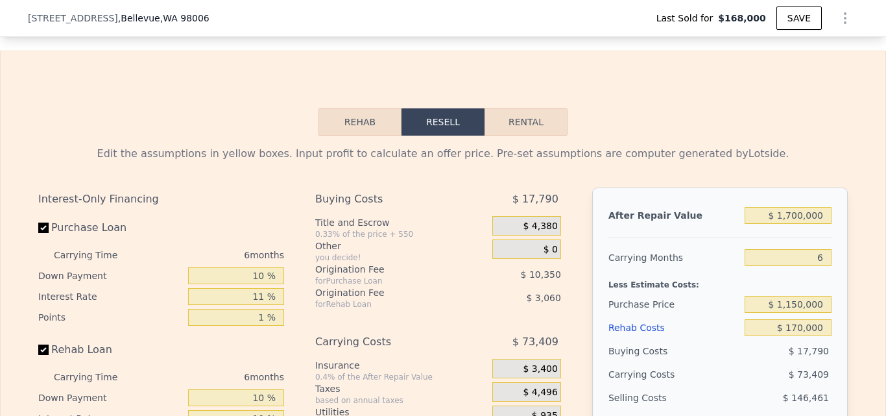
scroll to position [1754, 0]
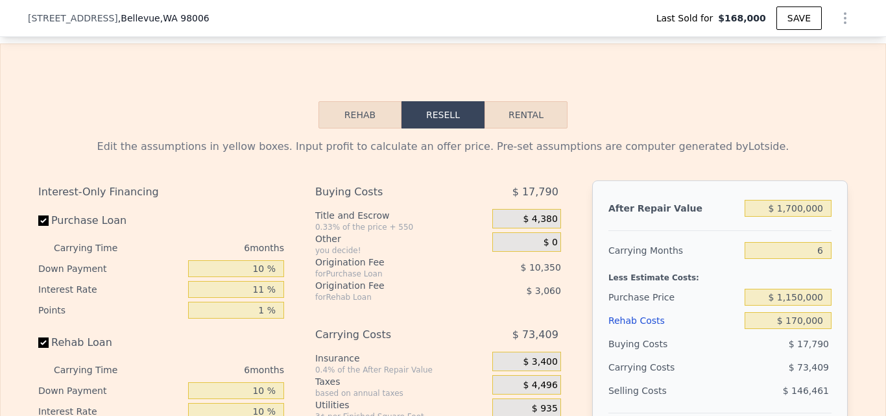
click at [350, 128] on button "Rehab" at bounding box center [359, 114] width 83 height 27
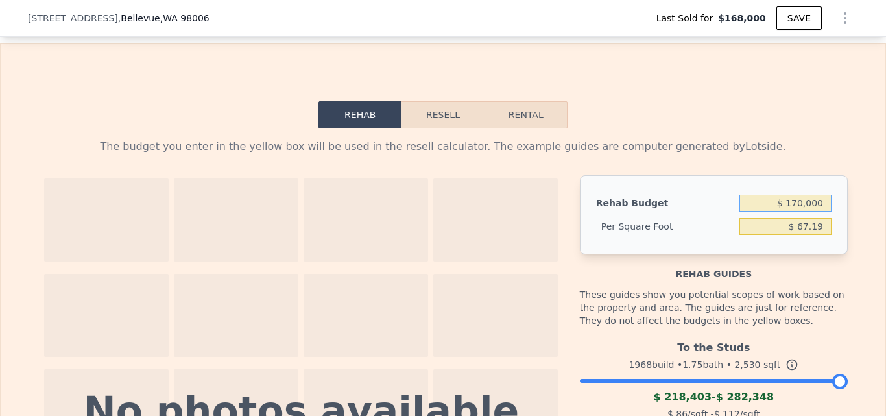
click at [820, 211] on input "$ 170,000" at bounding box center [785, 203] width 92 height 17
type input "$ 1"
type input "$ 200,000"
click at [855, 244] on div "The budget you enter in the yellow box will be used in the resell calculator. T…" at bounding box center [443, 386] width 884 height 517
type input "$ 79.05"
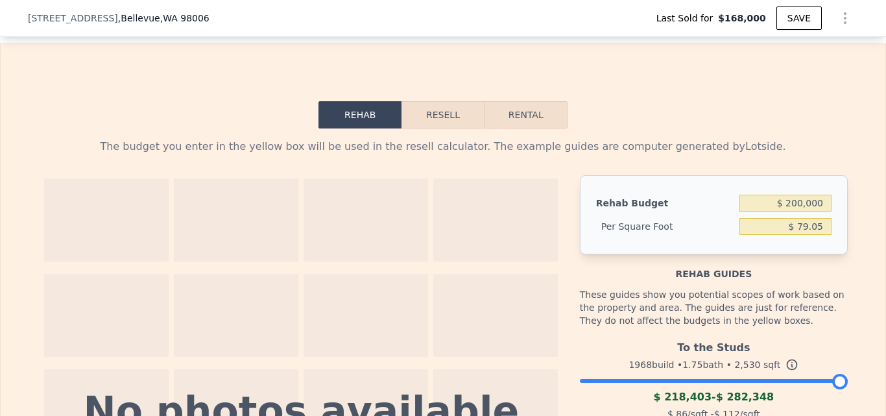
click at [439, 128] on button "Resell" at bounding box center [442, 114] width 82 height 27
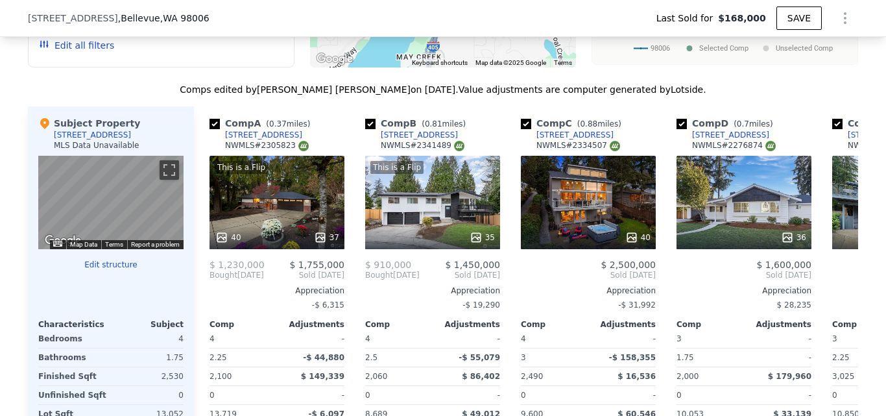
scroll to position [1303, 0]
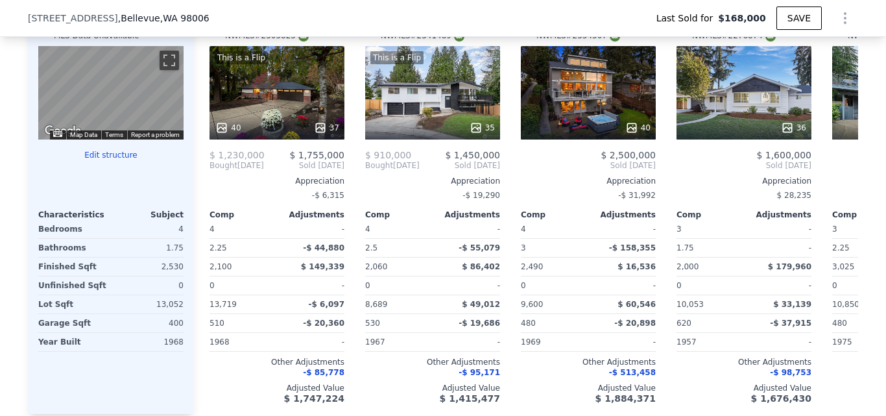
click at [110, 160] on button "Edit structure" at bounding box center [110, 155] width 145 height 10
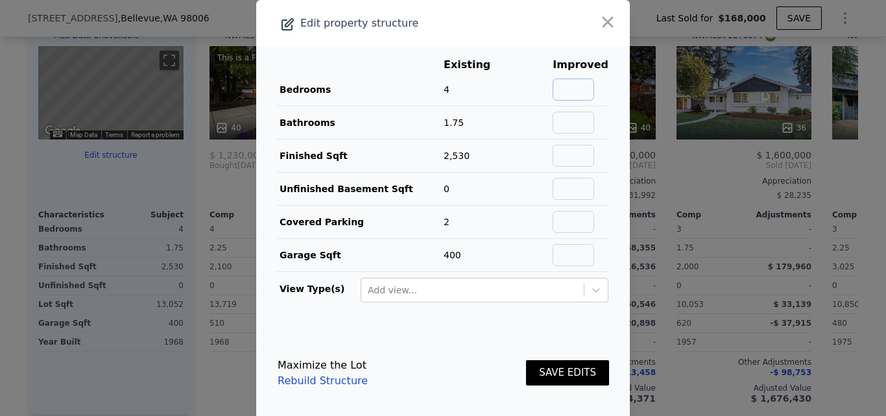
click at [567, 88] on input "text" at bounding box center [573, 89] width 42 height 22
type input "6"
click at [578, 125] on input "text" at bounding box center [573, 123] width 42 height 22
type input "2.75"
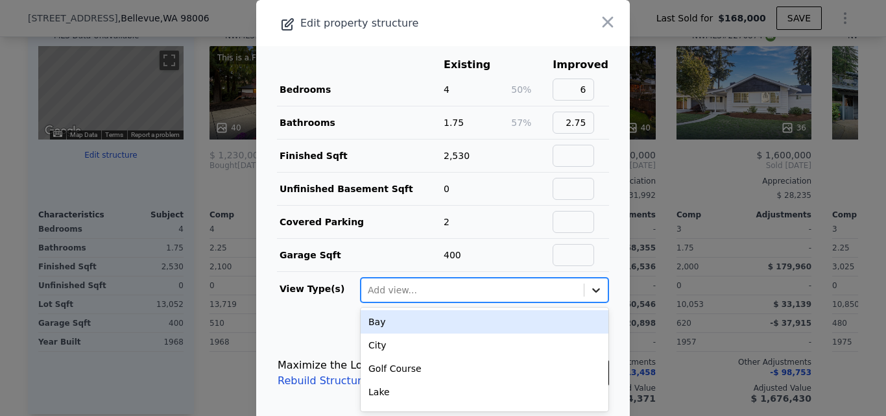
click at [589, 285] on icon at bounding box center [595, 289] width 13 height 13
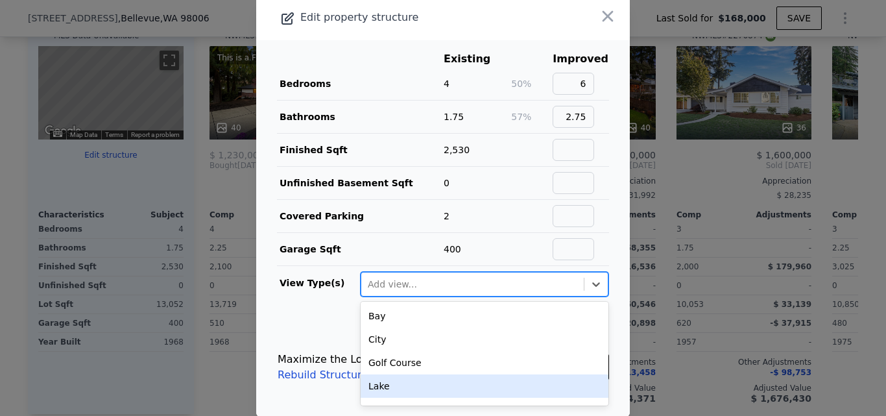
click at [450, 389] on div "Lake" at bounding box center [485, 385] width 248 height 23
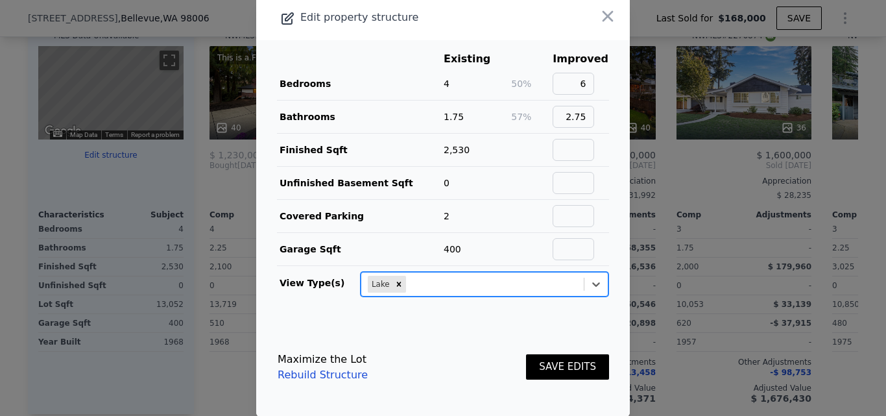
click at [569, 370] on button "SAVE EDITS" at bounding box center [567, 366] width 83 height 25
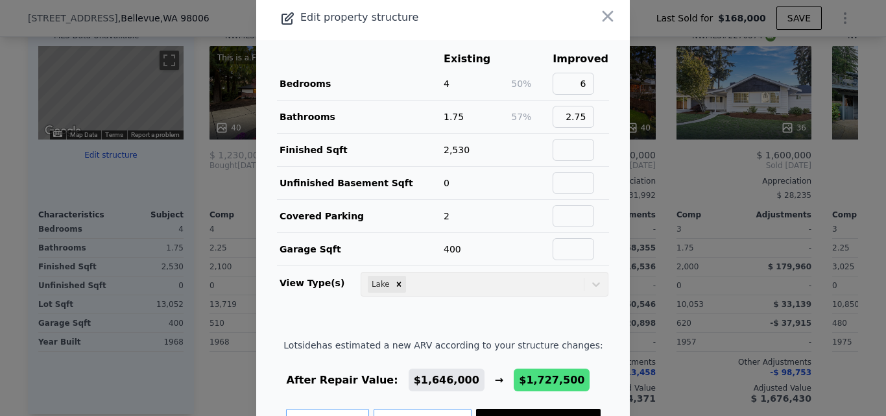
scroll to position [54, 0]
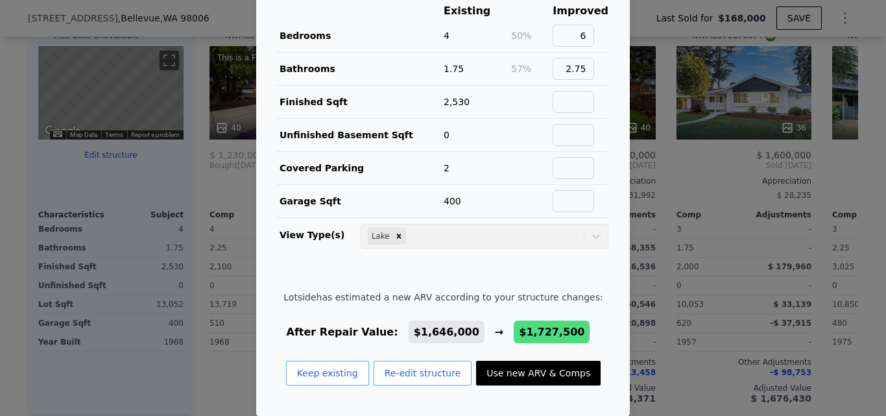
click at [540, 374] on button "Use new ARV & Comps" at bounding box center [538, 373] width 125 height 25
type input "5"
type input "2000"
type input "$ 1,727,500"
type input "$ 135,533"
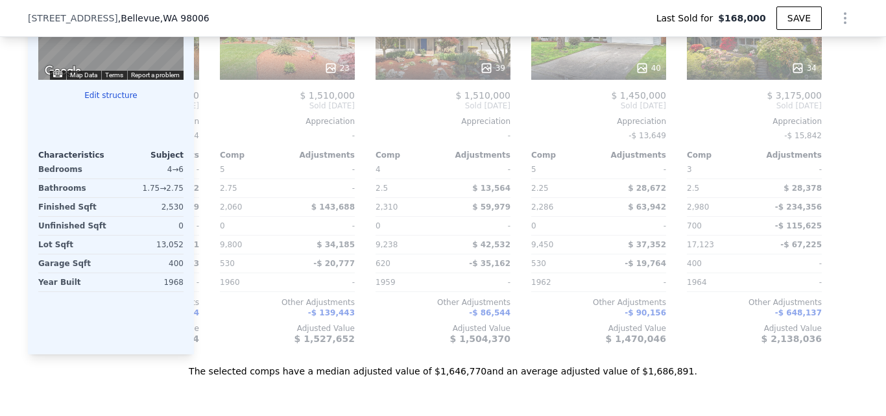
scroll to position [1178, 0]
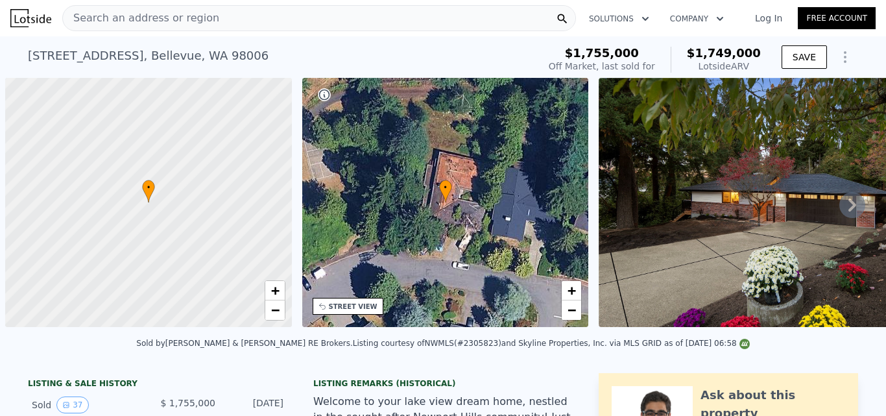
scroll to position [0, 5]
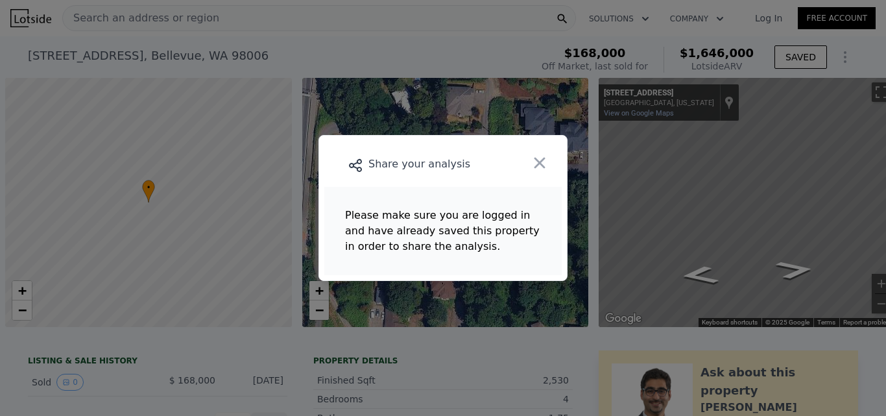
scroll to position [0, 5]
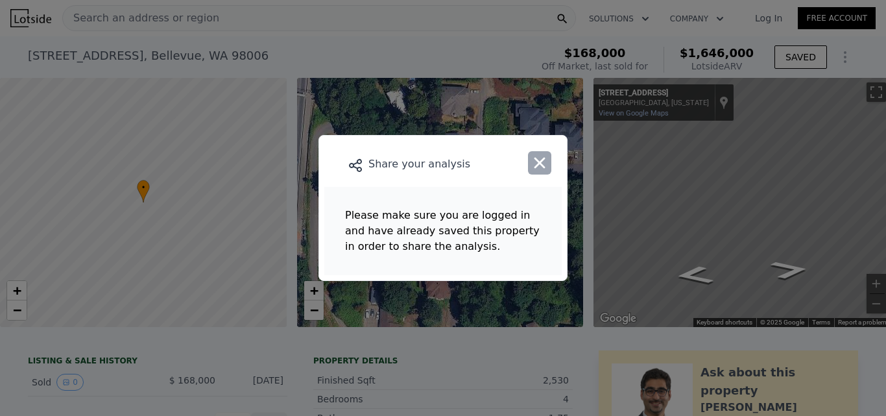
click at [540, 163] on icon "button" at bounding box center [539, 163] width 11 height 11
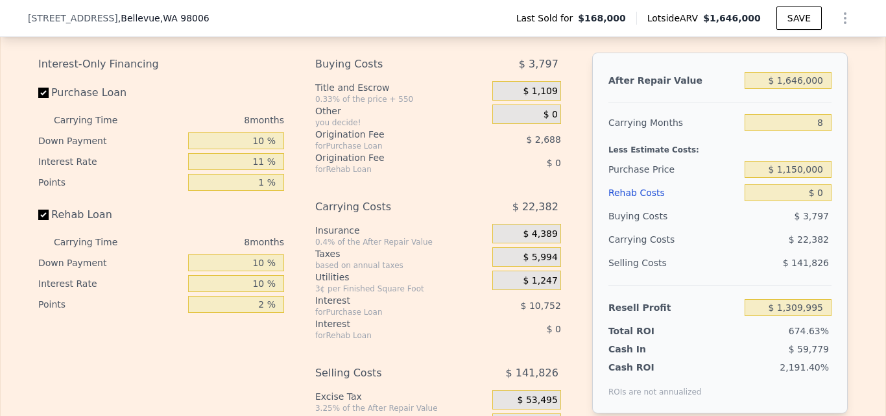
scroll to position [1698, 0]
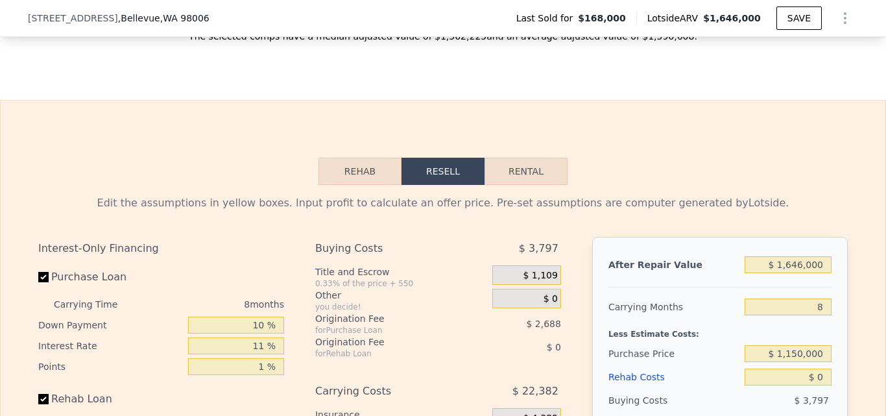
click at [357, 184] on button "Rehab" at bounding box center [359, 171] width 83 height 27
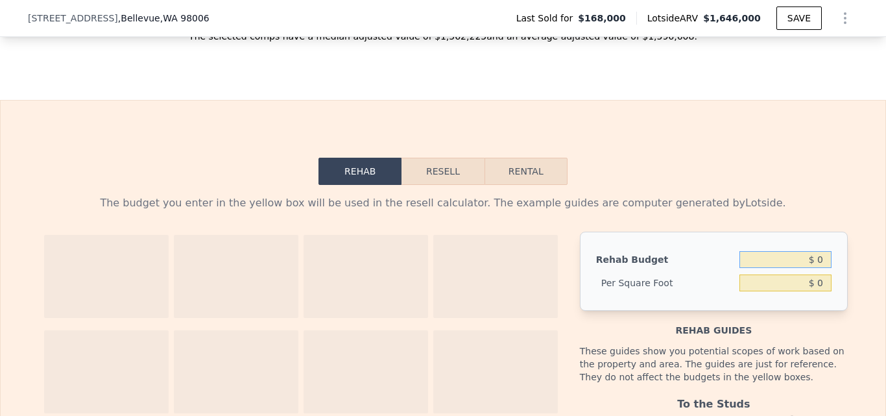
click at [818, 268] on input "$ 0" at bounding box center [785, 259] width 92 height 17
type input "$ 200,000"
type input "$ 79.05"
click at [440, 185] on button "Resell" at bounding box center [442, 171] width 82 height 27
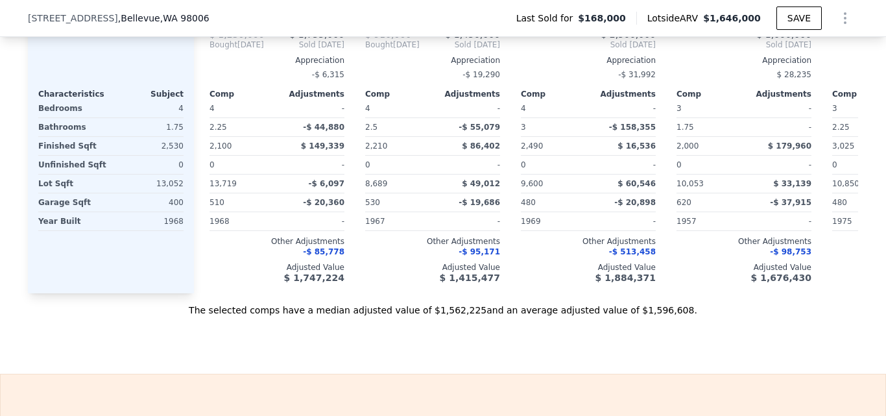
scroll to position [1247, 0]
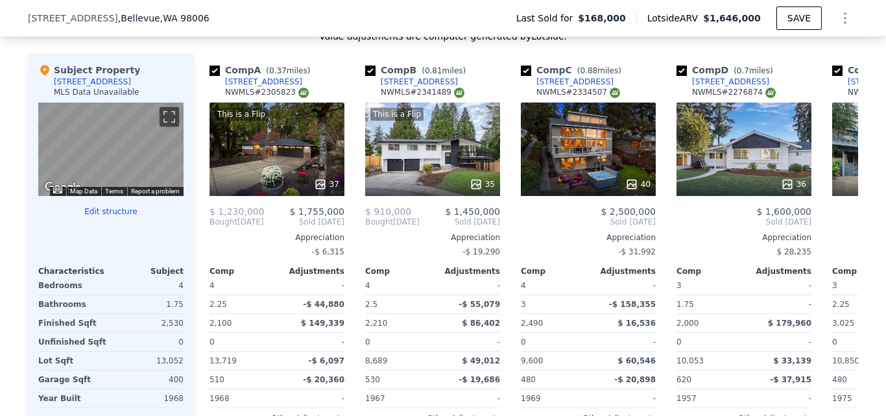
click at [93, 217] on button "Edit structure" at bounding box center [110, 211] width 145 height 10
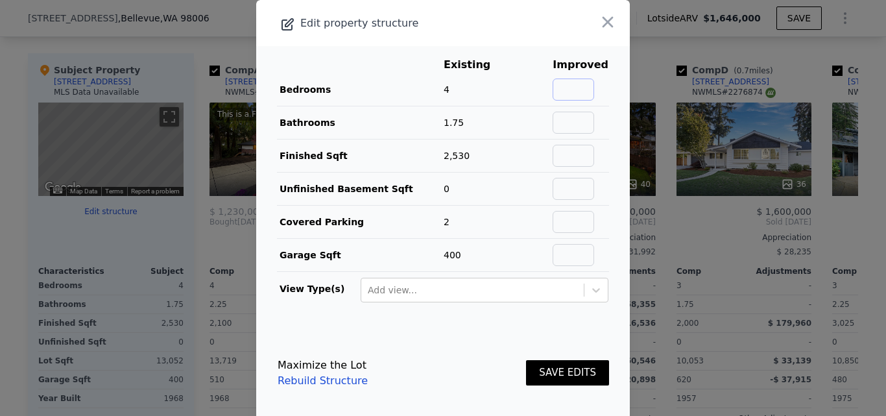
click at [577, 87] on input "text" at bounding box center [573, 89] width 42 height 22
type input "6"
click at [564, 126] on input "text" at bounding box center [573, 123] width 42 height 22
type input "2.75"
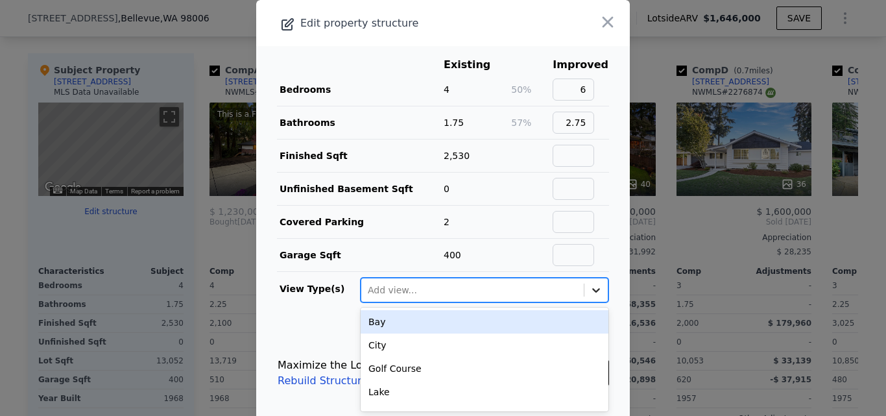
click at [584, 290] on div at bounding box center [595, 289] width 23 height 23
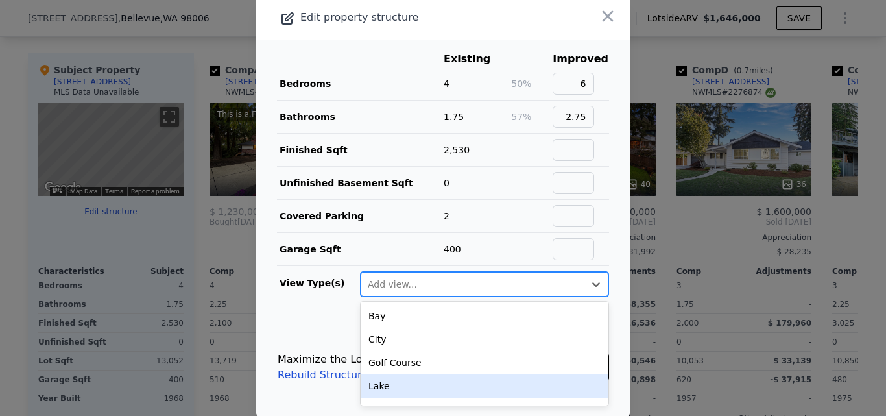
click at [415, 391] on div "Lake" at bounding box center [485, 385] width 248 height 23
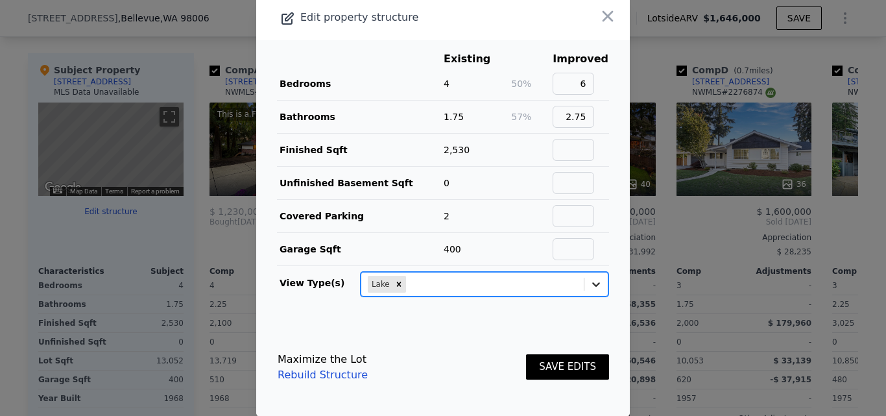
click at [589, 285] on icon at bounding box center [595, 284] width 13 height 13
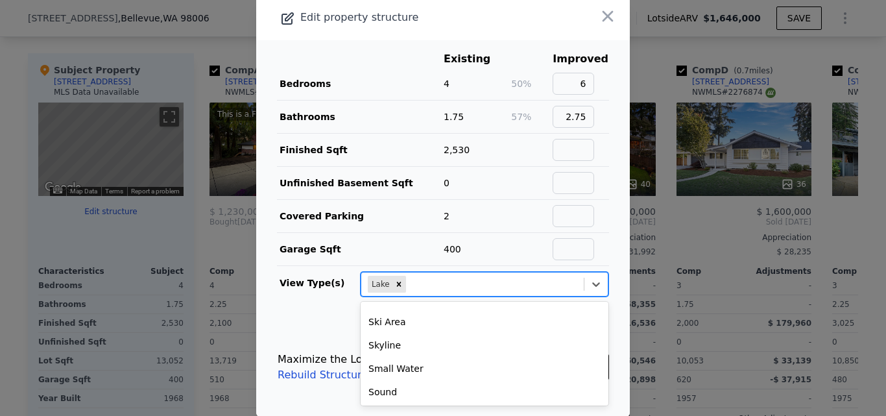
scroll to position [228, 0]
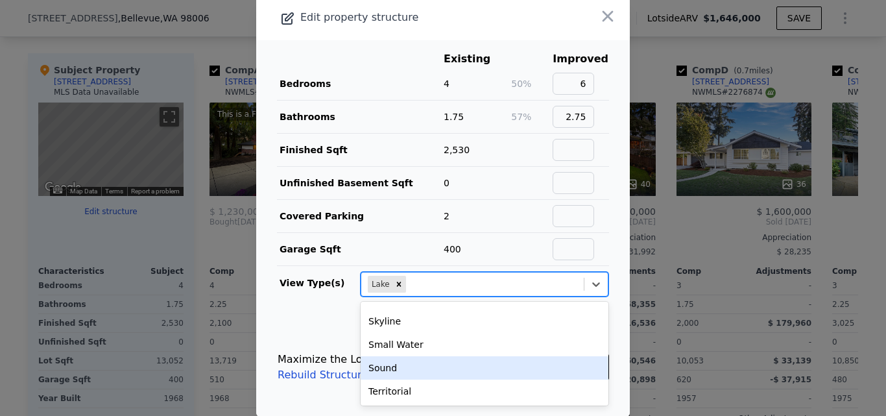
click at [289, 308] on main "Existing Improved Bedrooms 4 50% 6 Bathrooms 1.75 57% 2.75 Finished Sqft 2,530 …" at bounding box center [443, 179] width 374 height 278
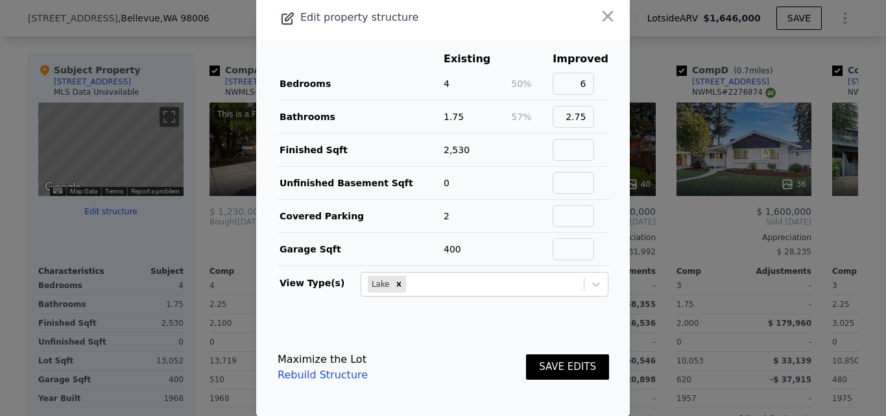
click at [566, 374] on button "SAVE EDITS" at bounding box center [567, 366] width 83 height 25
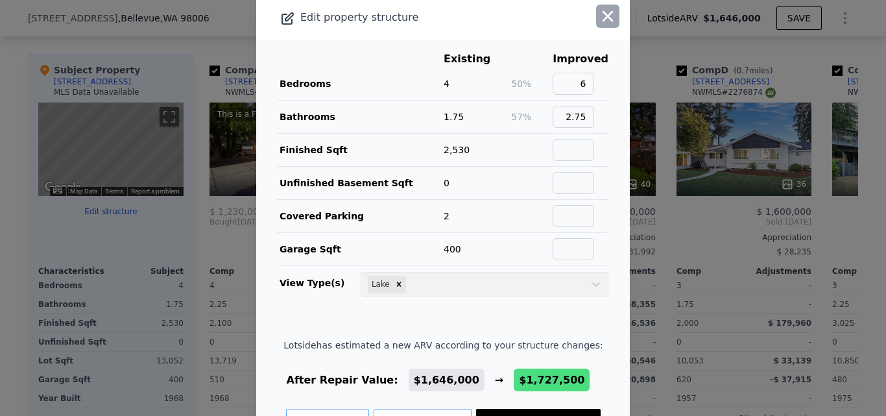
click at [602, 18] on icon "button" at bounding box center [607, 16] width 11 height 11
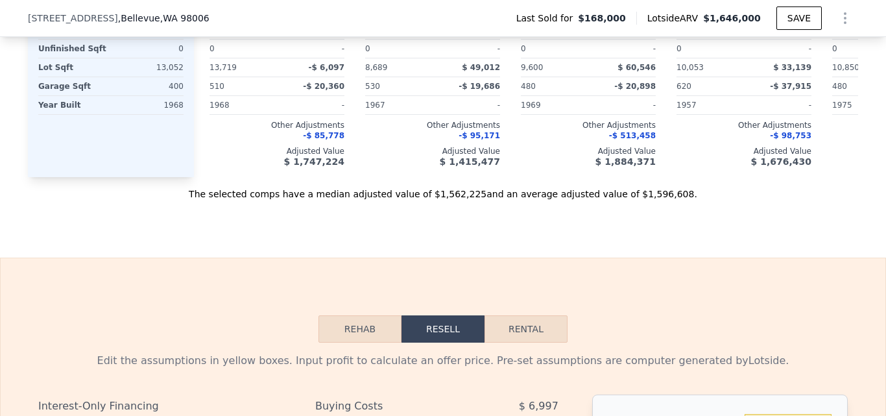
scroll to position [1349, 0]
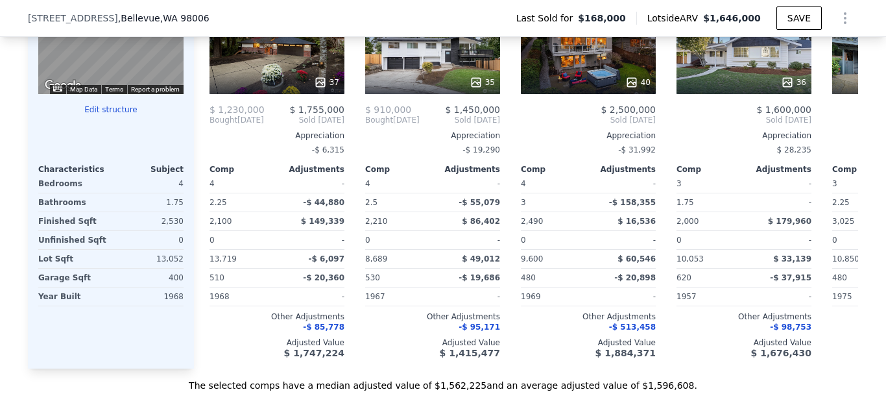
click at [114, 115] on button "Edit structure" at bounding box center [110, 109] width 145 height 10
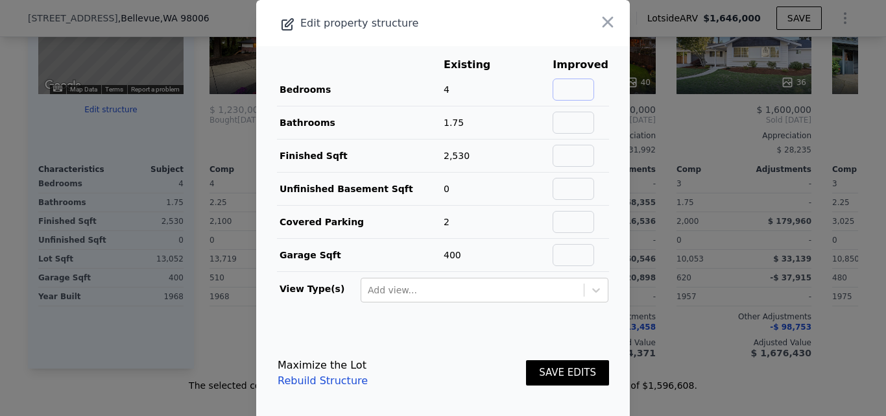
click at [552, 88] on input "text" at bounding box center [573, 89] width 42 height 22
type input "6"
type input "2.75"
click at [587, 291] on div at bounding box center [595, 289] width 23 height 23
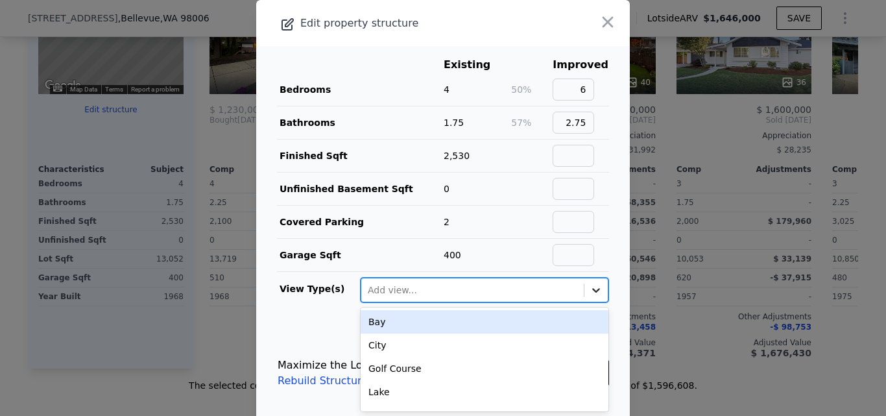
scroll to position [6, 0]
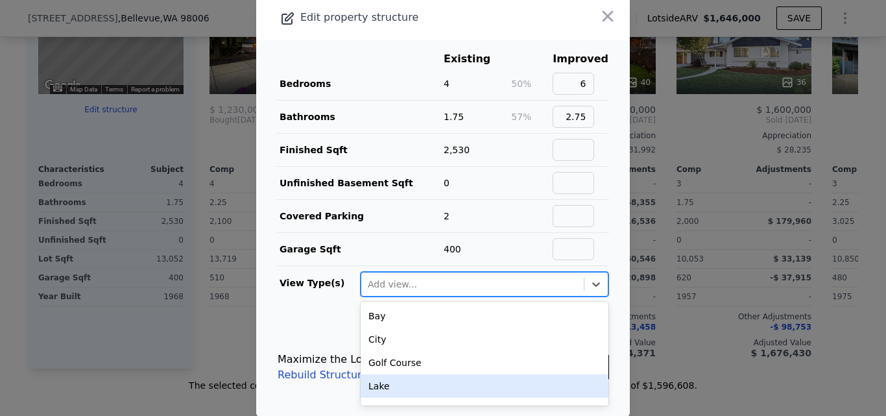
click at [443, 387] on div "Lake" at bounding box center [485, 385] width 248 height 23
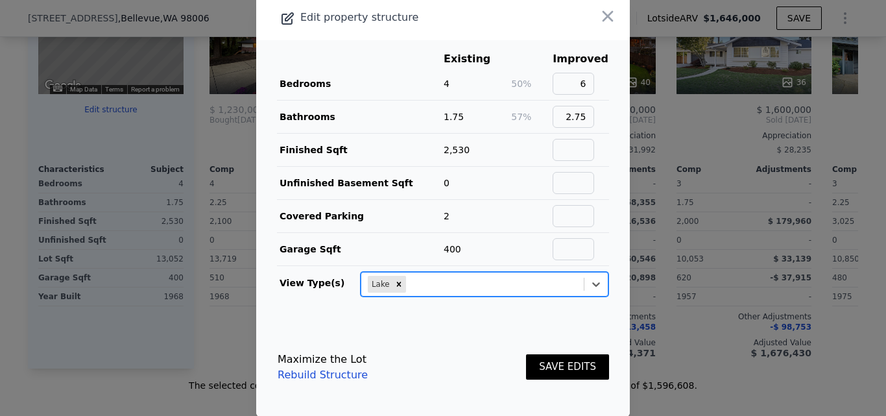
click at [540, 374] on button "SAVE EDITS" at bounding box center [567, 366] width 83 height 25
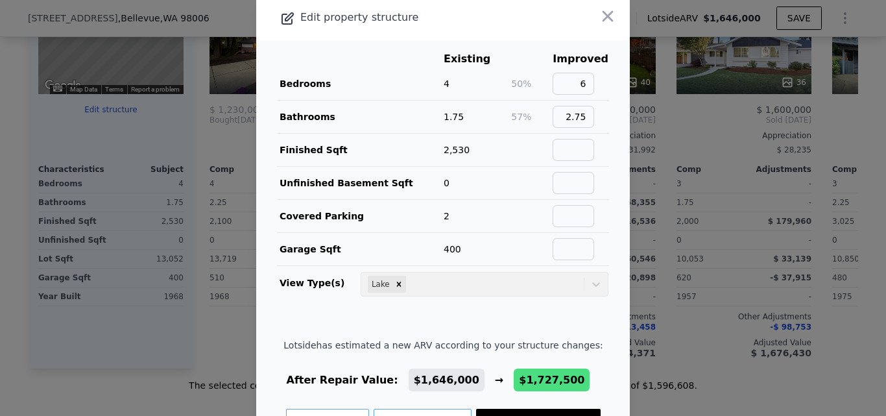
scroll to position [54, 0]
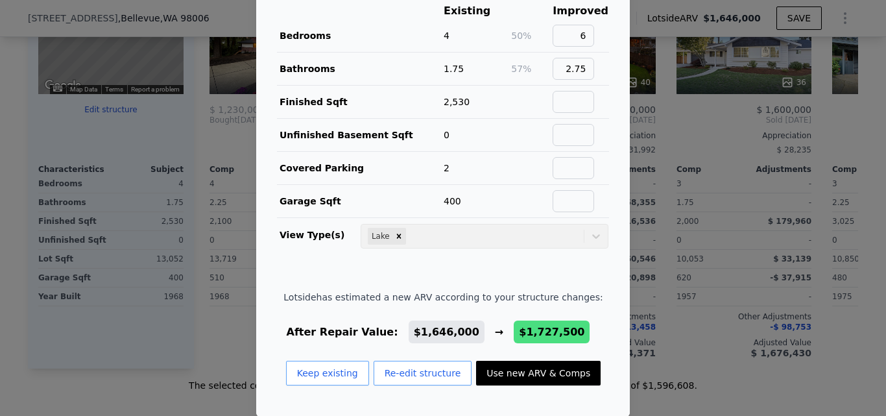
click at [491, 377] on button "Use new ARV & Comps" at bounding box center [538, 373] width 125 height 25
type input "5"
type input "2000"
type input "$ 1,727,500"
type input "$ 1,168,280"
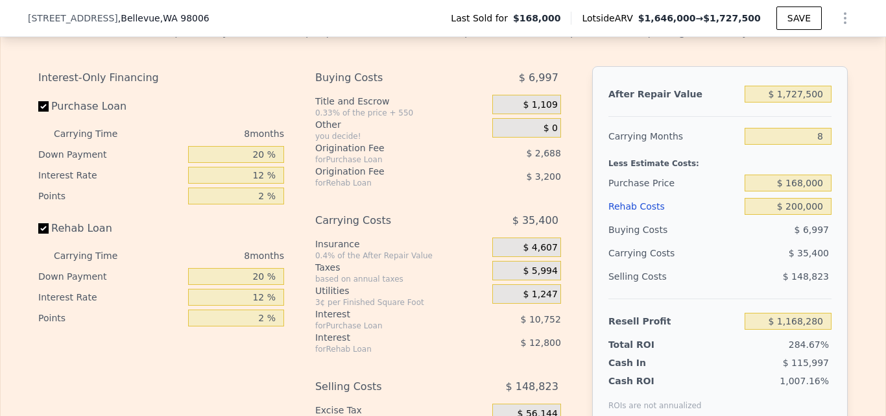
scroll to position [1875, 0]
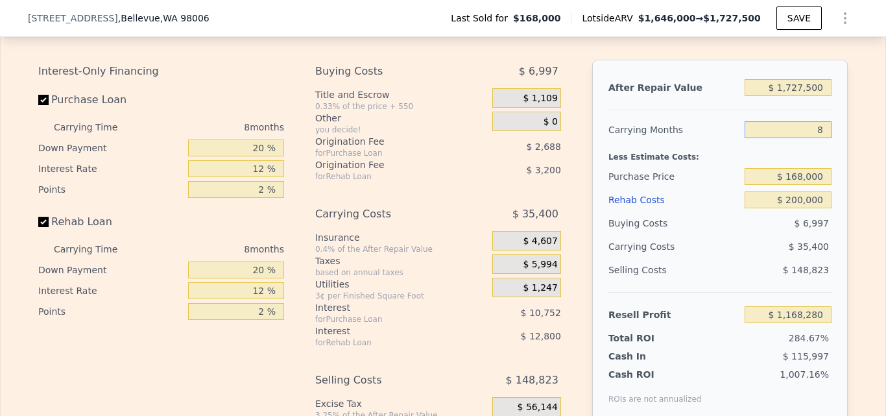
click at [817, 138] on input "8" at bounding box center [787, 129] width 87 height 17
type input "6"
type input "$ 1,177,130"
type input "6"
click at [858, 208] on div "Edit the assumptions in yellow boxes. Input profit to calculate an offer price.…" at bounding box center [443, 249] width 884 height 482
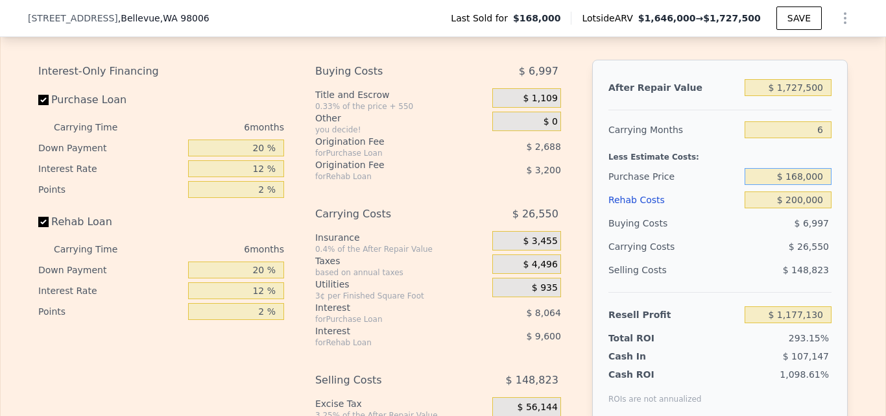
click at [822, 185] on input "$ 168,000" at bounding box center [787, 176] width 87 height 17
type input "$ 1"
type input "$ 1,150,000"
click at [732, 281] on div "Selling Costs" at bounding box center [673, 269] width 131 height 23
type input "$ 129,011"
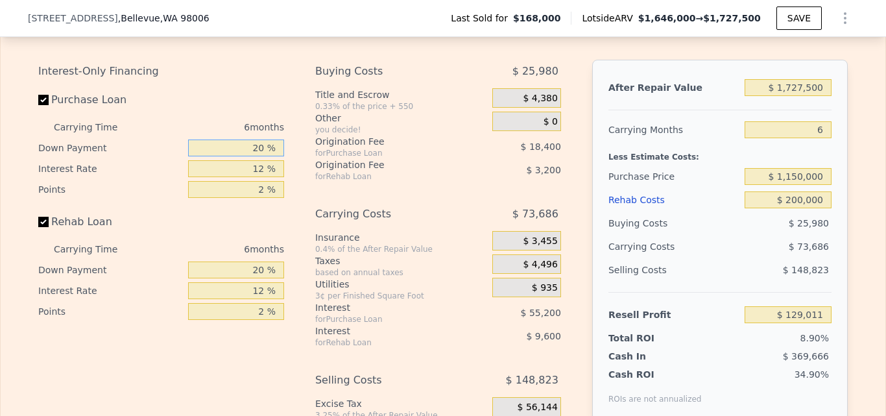
click at [263, 156] on input "20 %" at bounding box center [236, 147] width 96 height 17
type input "2 %"
type input "$ 112,451"
type input "10 %"
type input "$ 119,811"
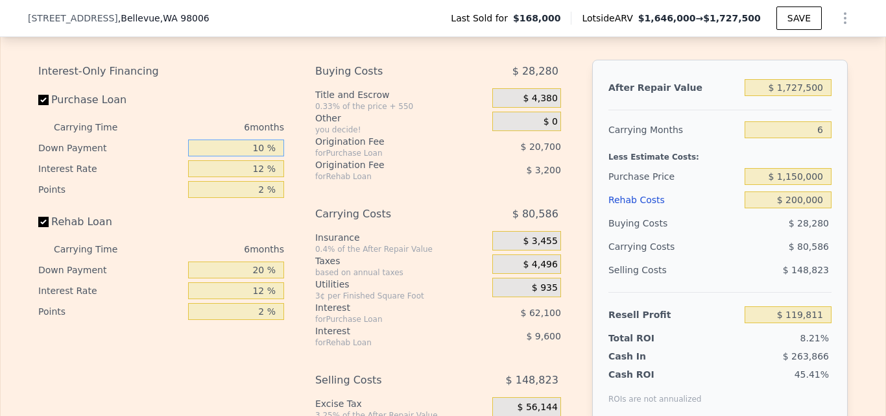
type input "10 %"
click at [261, 177] on input "12 %" at bounding box center [236, 168] width 96 height 17
type input "1 %"
type input "$ 176,733"
type input "10 %"
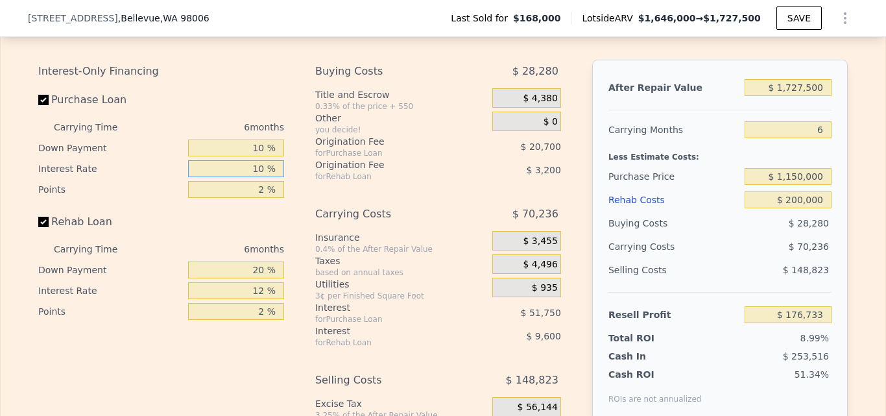
type input "$ 130,161"
type input "10 %"
click at [259, 198] on input "2 %" at bounding box center [236, 189] width 96 height 17
type input "1 %"
type input "$ 140,511"
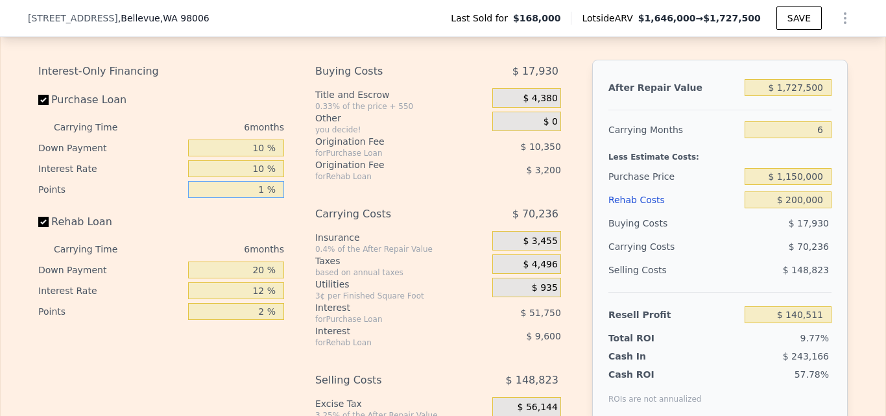
type input "1 %"
click at [261, 278] on input "20 %" at bounding box center [236, 269] width 96 height 17
type input "2 %"
type input "$ 137,631"
drag, startPoint x: 261, startPoint y: 289, endPoint x: 256, endPoint y: 246, distance: 43.0
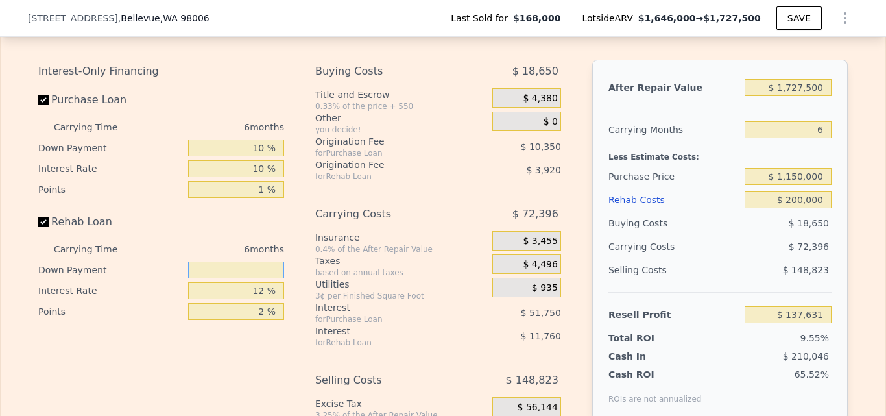
click at [256, 246] on div "Rehab Loan Carrying Time 6 months Down Payment Interest Rate 12 % Points 2 %" at bounding box center [161, 266] width 246 height 112
click at [263, 177] on input "10 %" at bounding box center [236, 168] width 96 height 17
type input "1 %"
type input "$ 184,203"
type input "11 %"
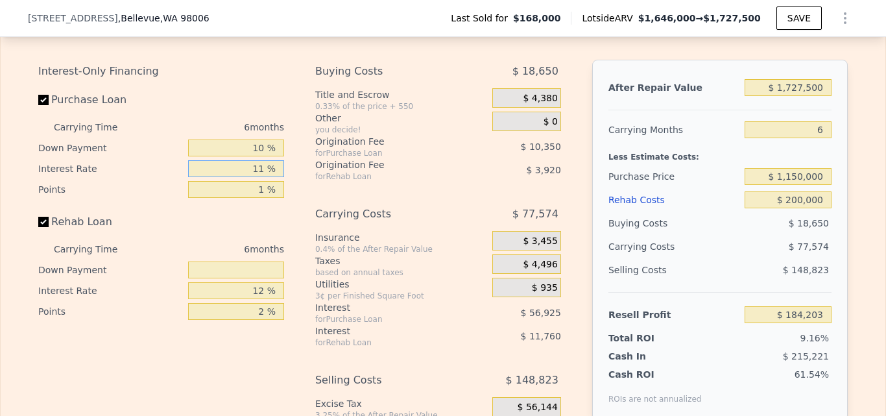
type input "$ 132,453"
type input "11 %"
click at [265, 278] on input "text" at bounding box center [236, 269] width 96 height 17
type input "10 %"
type input "$ 133,733"
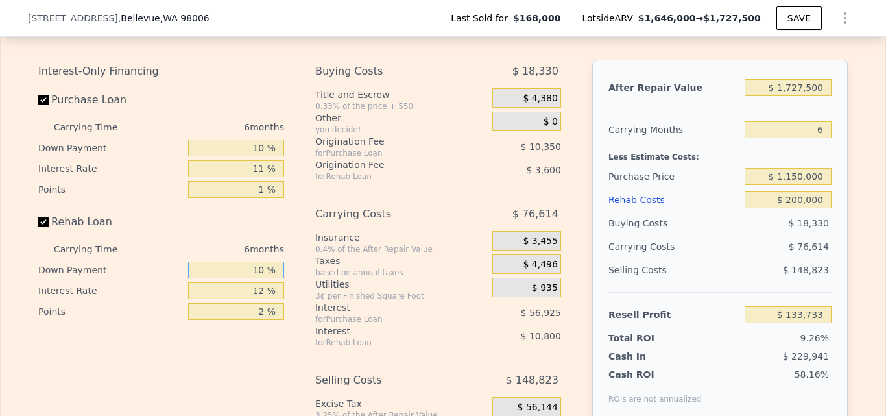
type input "10 %"
click at [263, 299] on input "12 %" at bounding box center [236, 290] width 96 height 17
type input "1 %"
type input "$ 143,633"
type input "10 %"
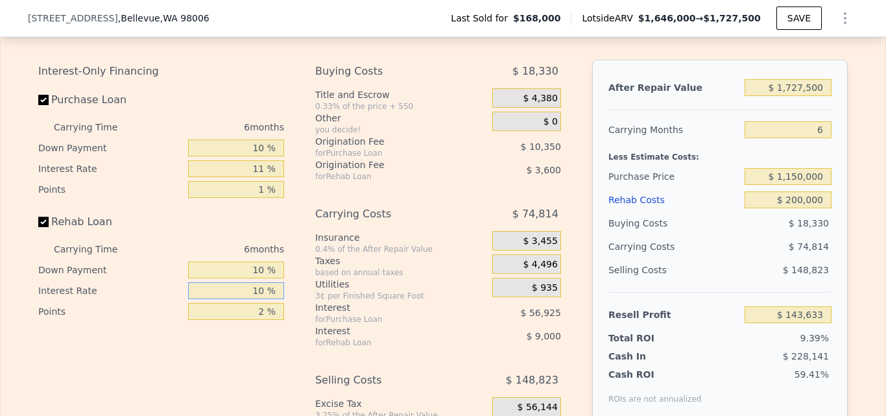
type input "$ 135,533"
type input "10 %"
click at [259, 371] on div "Interest-Only Financing Purchase Loan Carrying Time 6 months Down Payment 10 % …" at bounding box center [166, 275] width 256 height 431
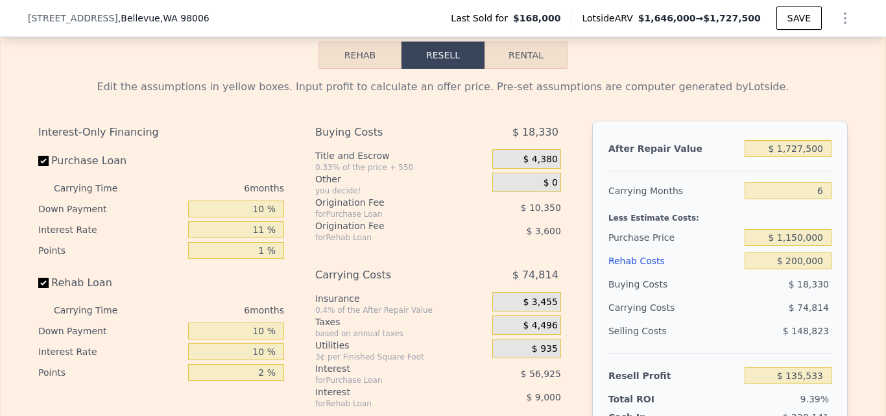
scroll to position [1786, 0]
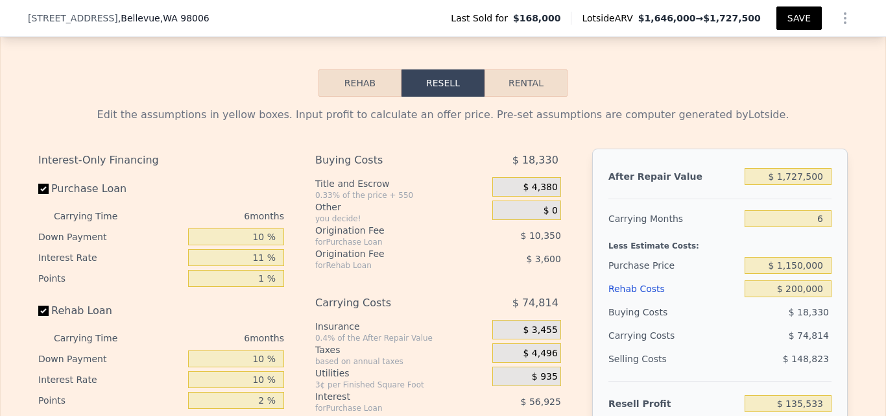
click at [787, 19] on button "SAVE" at bounding box center [798, 17] width 45 height 23
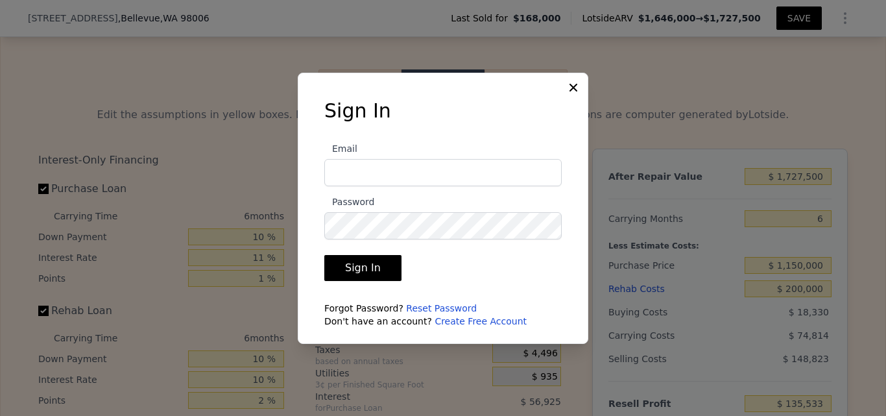
type input "[EMAIL_ADDRESS][DOMAIN_NAME]"
click at [381, 265] on button "Sign In" at bounding box center [362, 268] width 77 height 26
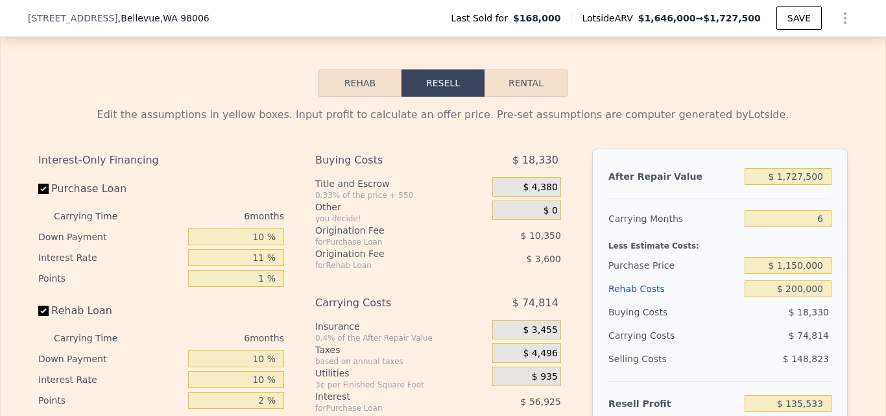
click at [844, 22] on icon "Show Options" at bounding box center [844, 18] width 1 height 10
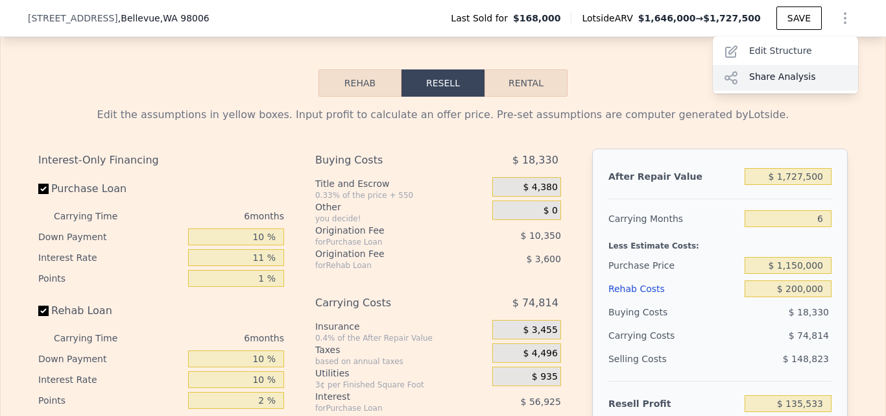
click at [781, 84] on div "Share Analysis" at bounding box center [785, 78] width 145 height 26
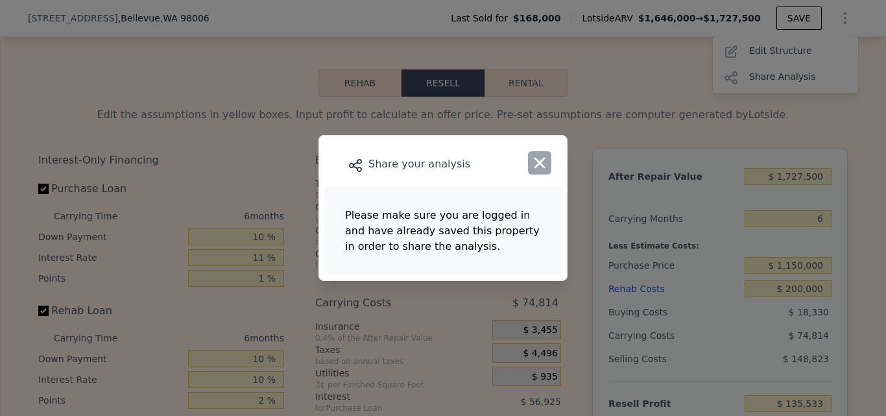
click at [543, 169] on icon "button" at bounding box center [539, 163] width 18 height 18
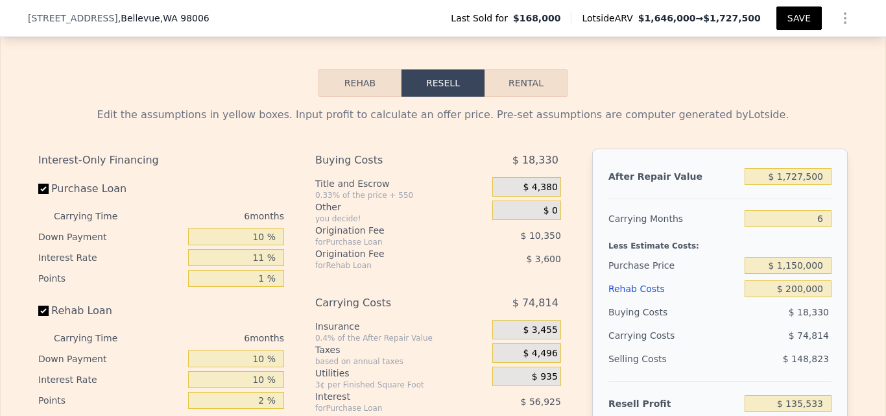
click at [799, 19] on button "SAVE" at bounding box center [798, 17] width 45 height 23
click at [845, 25] on icon "Show Options" at bounding box center [845, 18] width 16 height 16
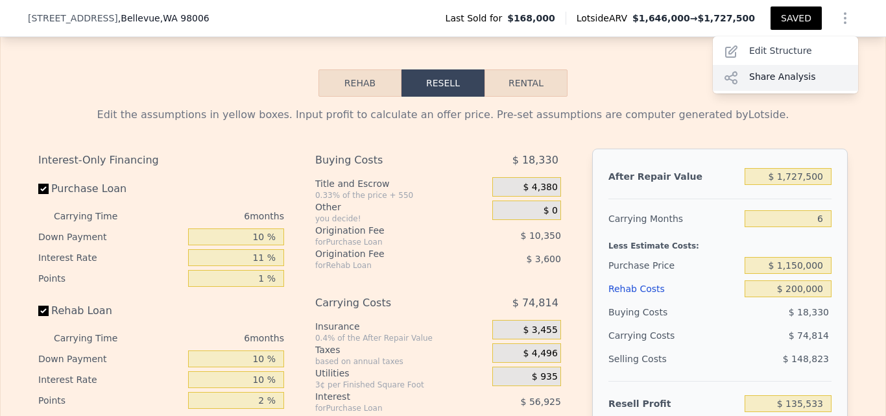
click at [790, 79] on div "Share Analysis" at bounding box center [785, 78] width 145 height 26
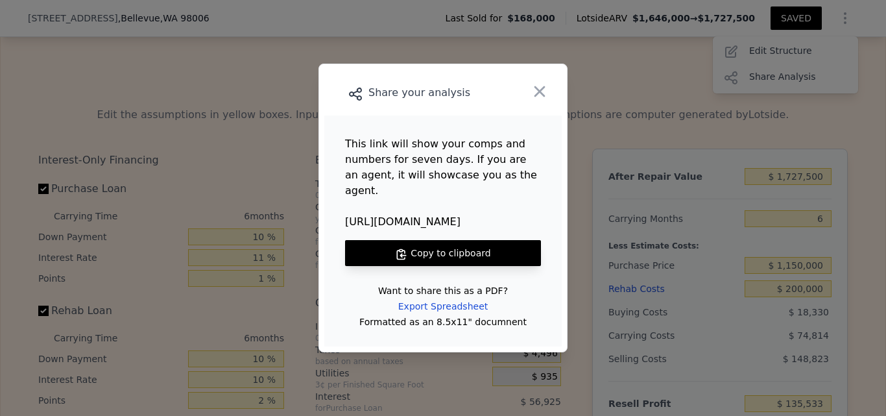
click at [486, 261] on button "Copy to clipboard" at bounding box center [443, 253] width 196 height 26
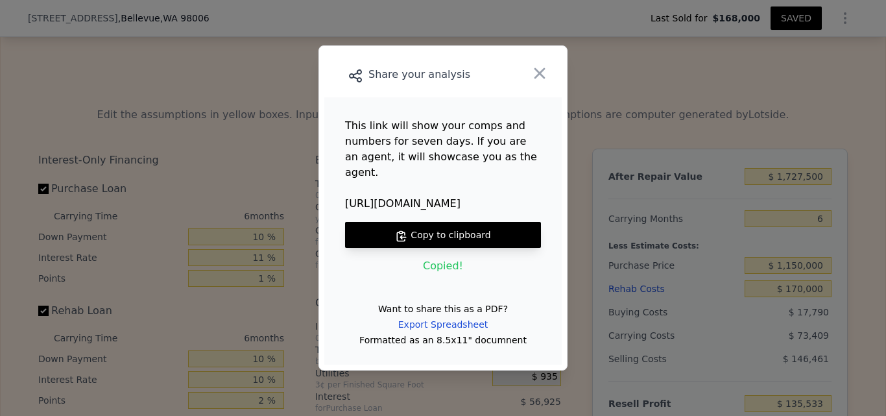
type input "4"
type input "1940"
type input "$ 1,700,000"
type input "$ 170,000"
type input "$ 142,340"
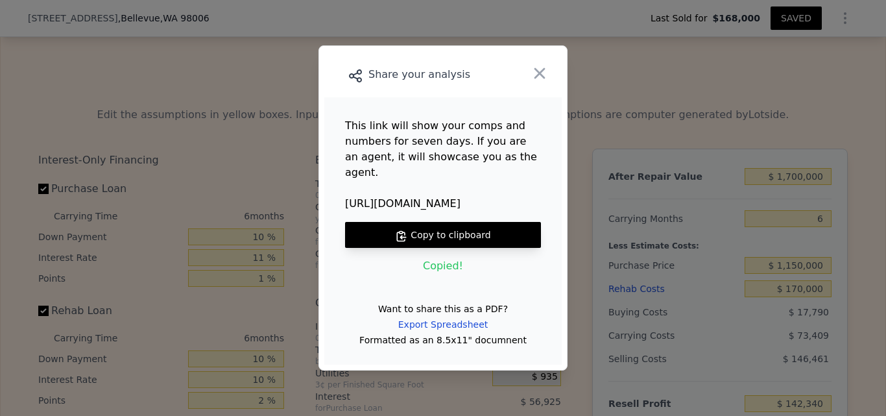
click at [476, 240] on button "Copy to clipboard" at bounding box center [443, 235] width 196 height 26
click at [540, 77] on icon "button" at bounding box center [539, 73] width 18 height 18
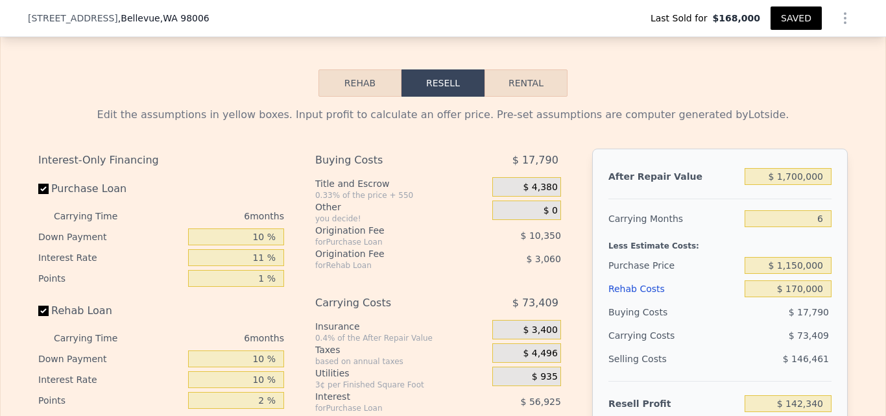
click at [802, 22] on button "SAVED" at bounding box center [795, 17] width 51 height 23
click at [842, 18] on icon "Show Options" at bounding box center [845, 18] width 16 height 16
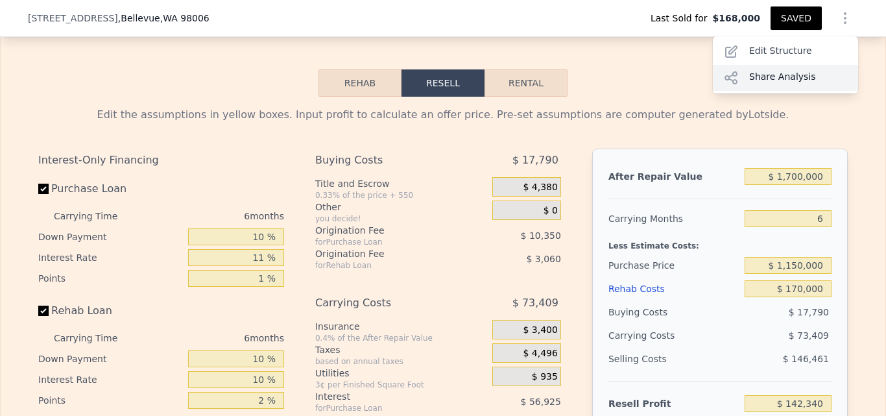
click at [774, 80] on div "Share Analysis" at bounding box center [785, 78] width 145 height 26
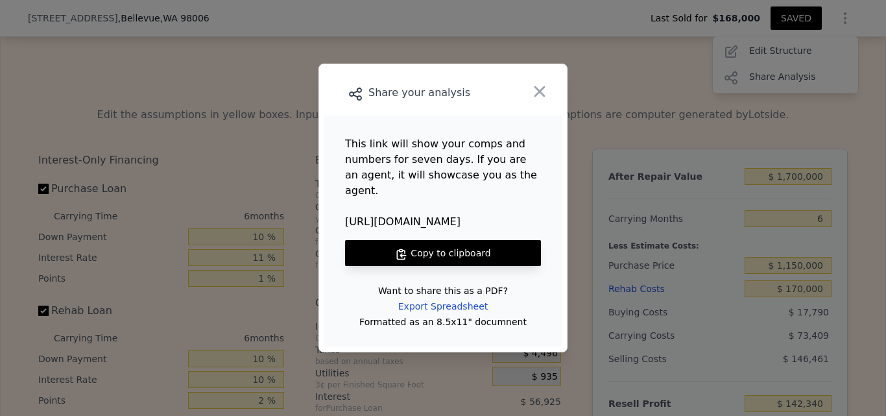
click at [468, 246] on button "Copy to clipboard" at bounding box center [443, 253] width 196 height 26
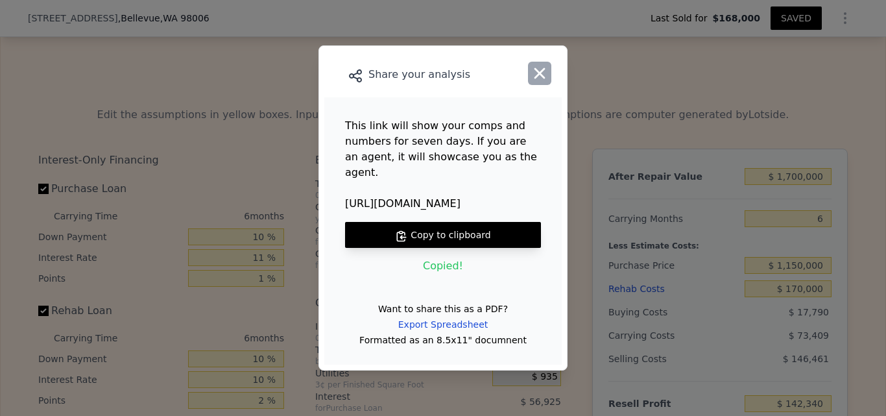
click at [540, 78] on icon "button" at bounding box center [539, 73] width 18 height 18
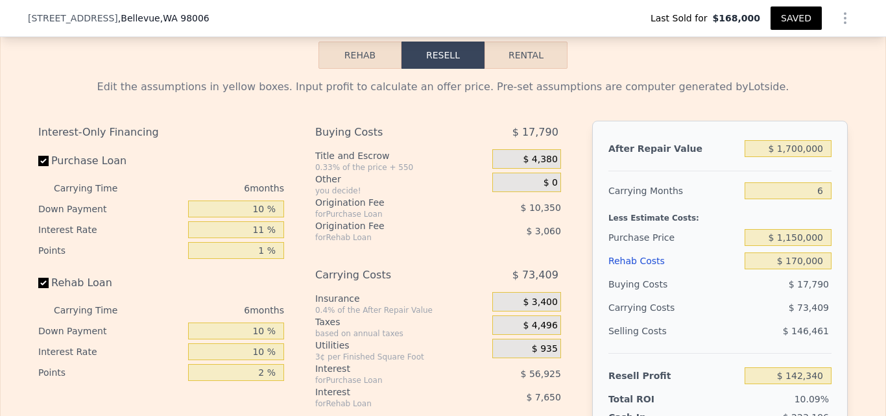
scroll to position [1868, 0]
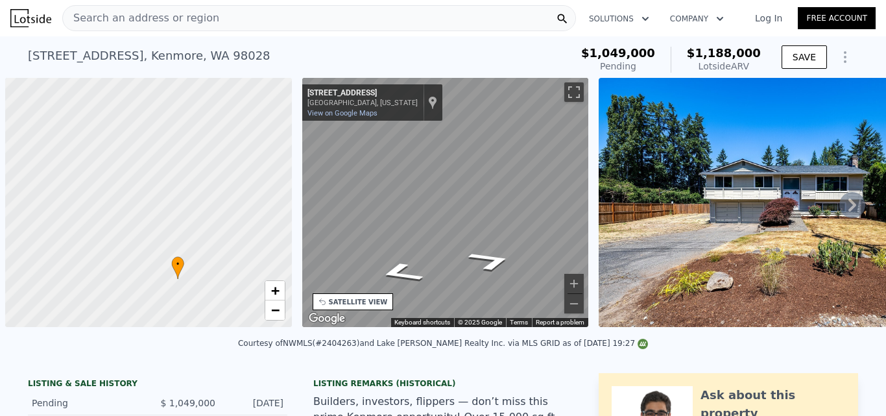
scroll to position [0, 5]
